Goal: Information Seeking & Learning: Learn about a topic

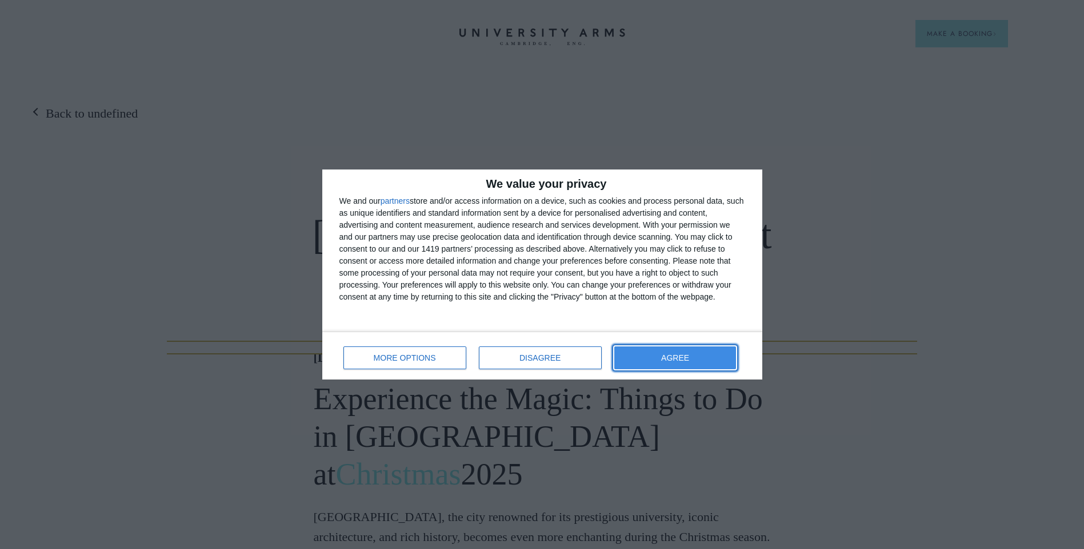
click at [637, 356] on button "AGREE" at bounding box center [675, 358] width 122 height 23
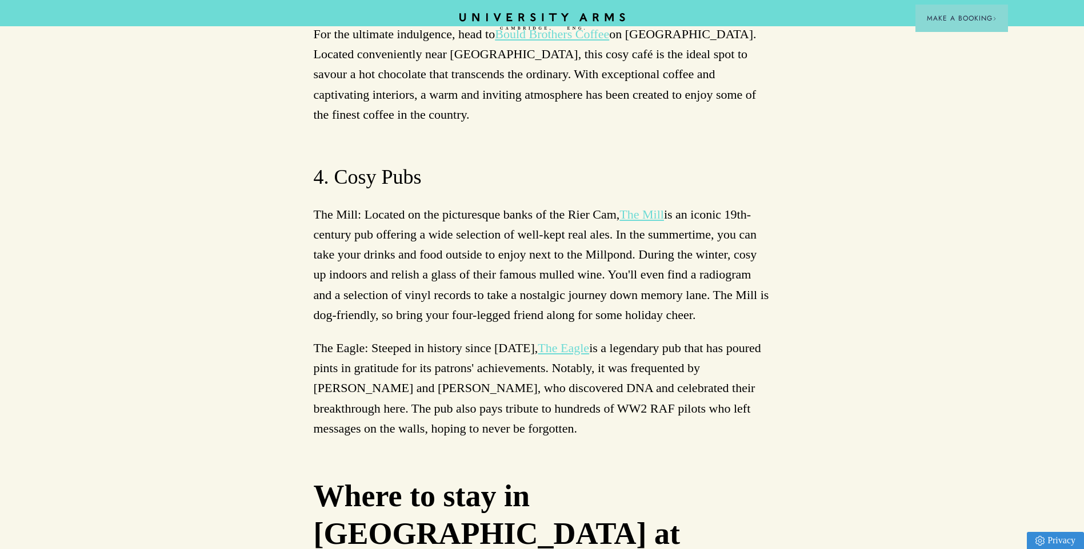
scroll to position [5026, 0]
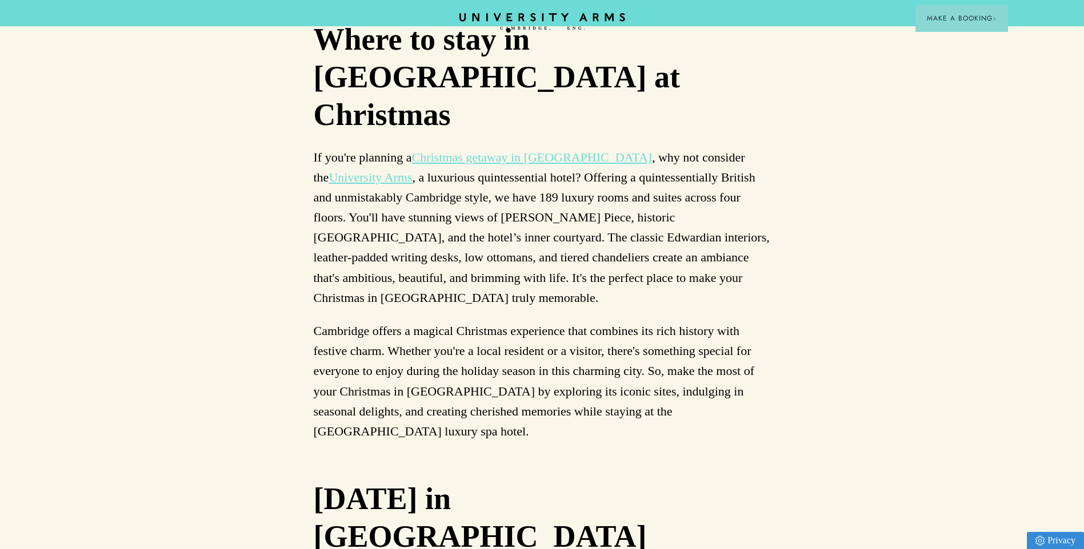
scroll to position [5655, 0]
